Goal: Transaction & Acquisition: Purchase product/service

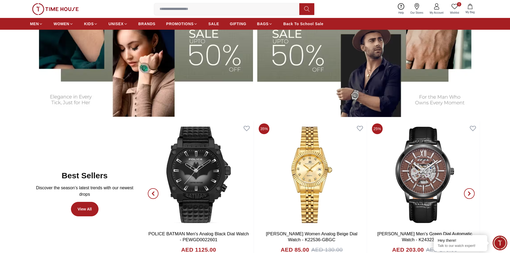
scroll to position [268, 0]
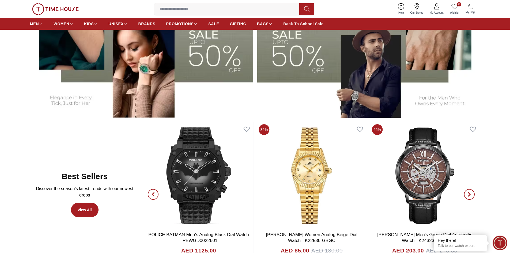
click at [329, 89] on img at bounding box center [368, 40] width 223 height 155
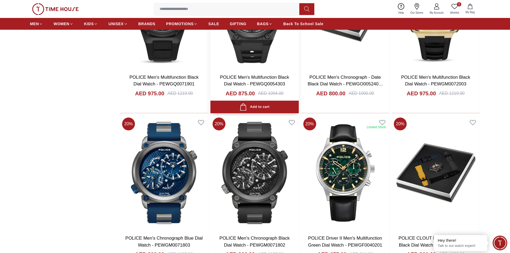
scroll to position [669, 0]
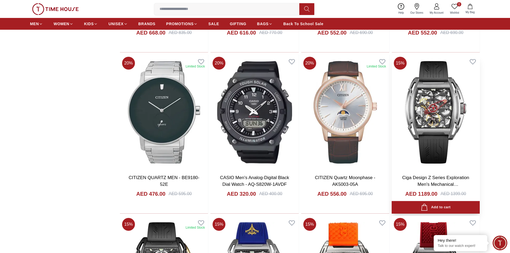
scroll to position [1473, 0]
click at [430, 177] on link "Ciga Design Z Series Exploration Men's Mechanical Grey+Red+Gold+Multi Color Dia…" at bounding box center [435, 188] width 67 height 26
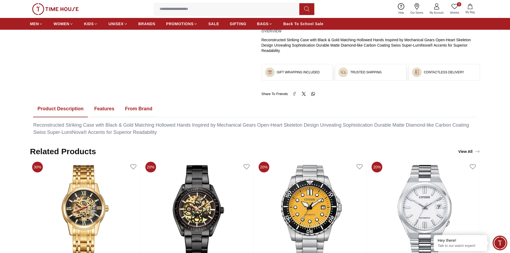
scroll to position [214, 0]
click at [146, 108] on button "From Brand" at bounding box center [139, 108] width 36 height 17
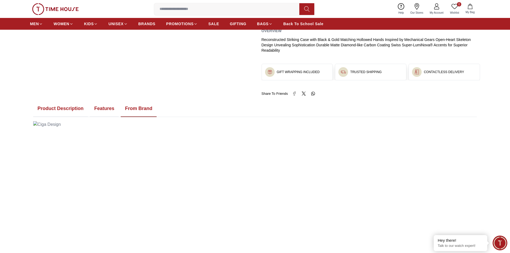
click at [105, 111] on button "Features" at bounding box center [104, 108] width 29 height 17
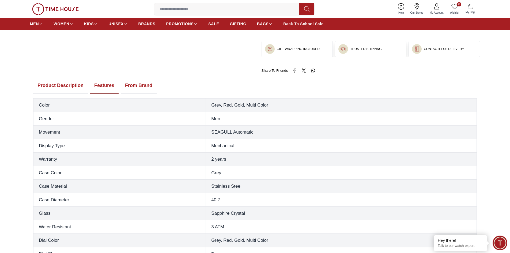
scroll to position [295, 0]
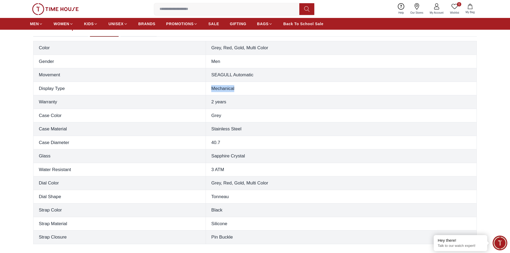
drag, startPoint x: 252, startPoint y: 87, endPoint x: 188, endPoint y: 83, distance: 63.6
click at [188, 83] on tr "Display Type Mechanical" at bounding box center [254, 89] width 443 height 14
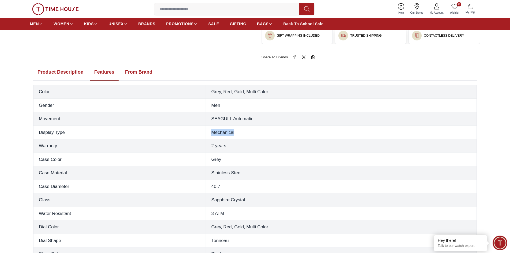
scroll to position [241, 0]
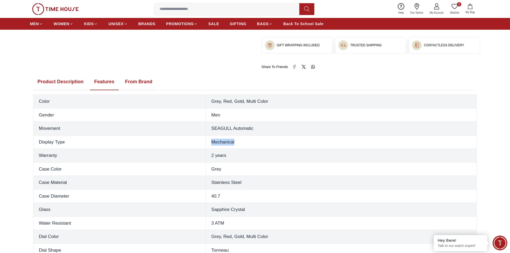
drag, startPoint x: 71, startPoint y: 82, endPoint x: 74, endPoint y: 81, distance: 3.3
click at [71, 82] on button "Product Description" at bounding box center [60, 82] width 55 height 17
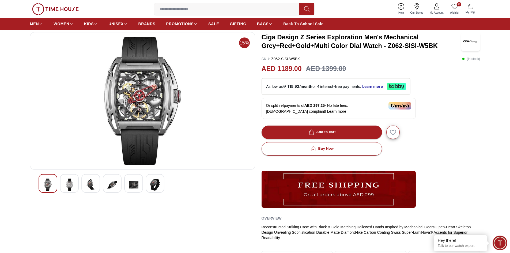
scroll to position [0, 0]
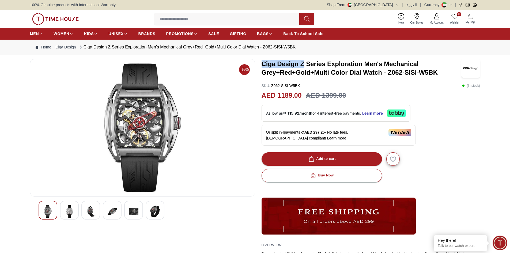
drag, startPoint x: 303, startPoint y: 64, endPoint x: 261, endPoint y: 66, distance: 42.1
click at [261, 66] on div "15% Ciga Design Z Series Exploration Men's Mechanical Grey+Red+Gold+Multi Color…" at bounding box center [255, 184] width 450 height 251
copy h3 "Ciga Design Z"
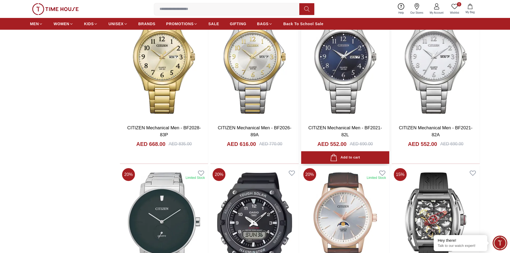
scroll to position [1406, 0]
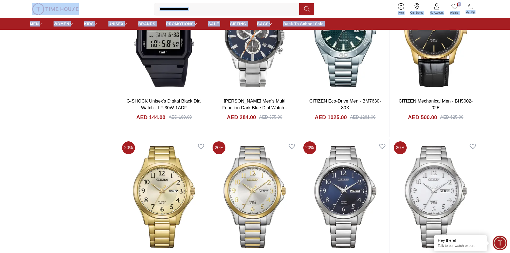
drag, startPoint x: 88, startPoint y: 6, endPoint x: 0, endPoint y: -16, distance: 90.4
click at [0, 0] on html "100% Genuine products with International Warranty Shop From [GEOGRAPHIC_DATA] |…" at bounding box center [255, 127] width 510 height 2711
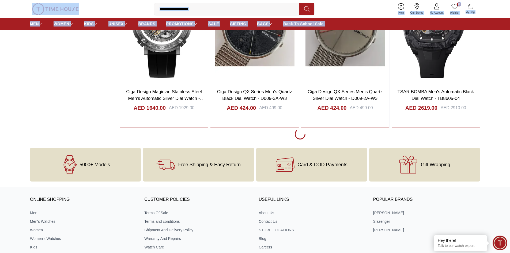
scroll to position [2283, 0]
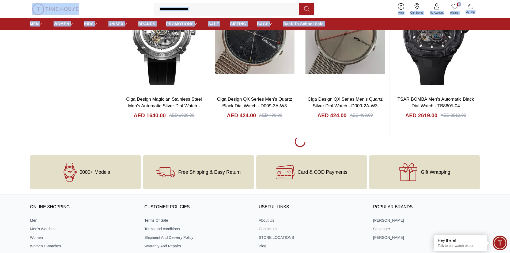
scroll to position [2296, 0]
